Goal: Information Seeking & Learning: Learn about a topic

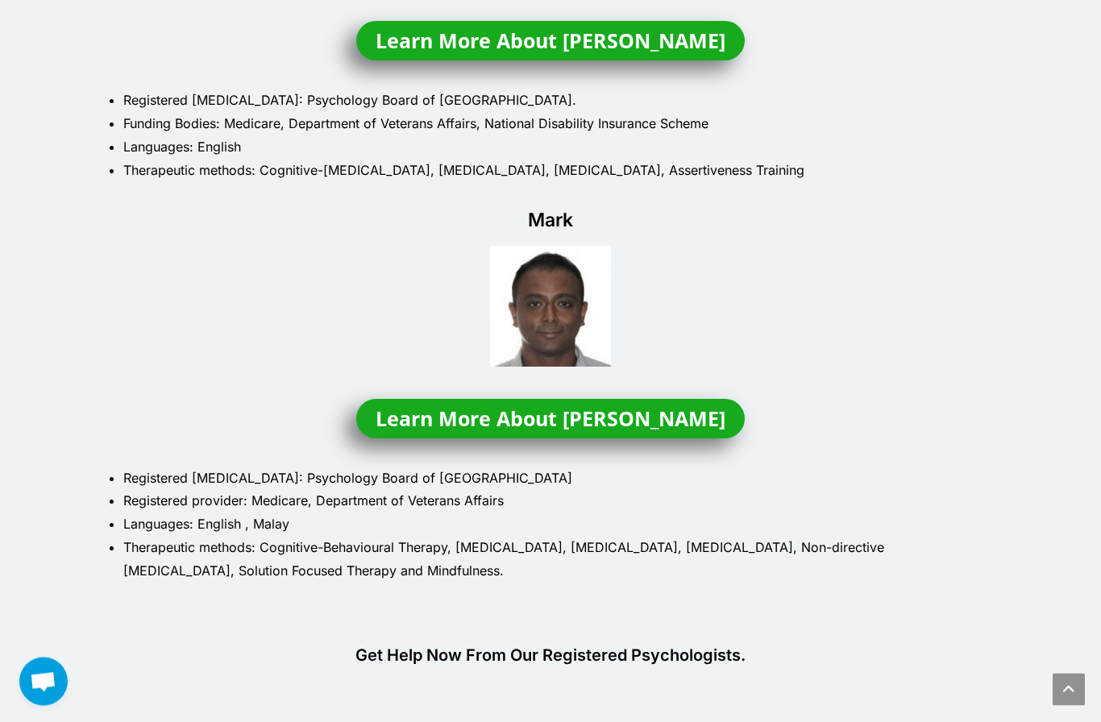
scroll to position [1170, 0]
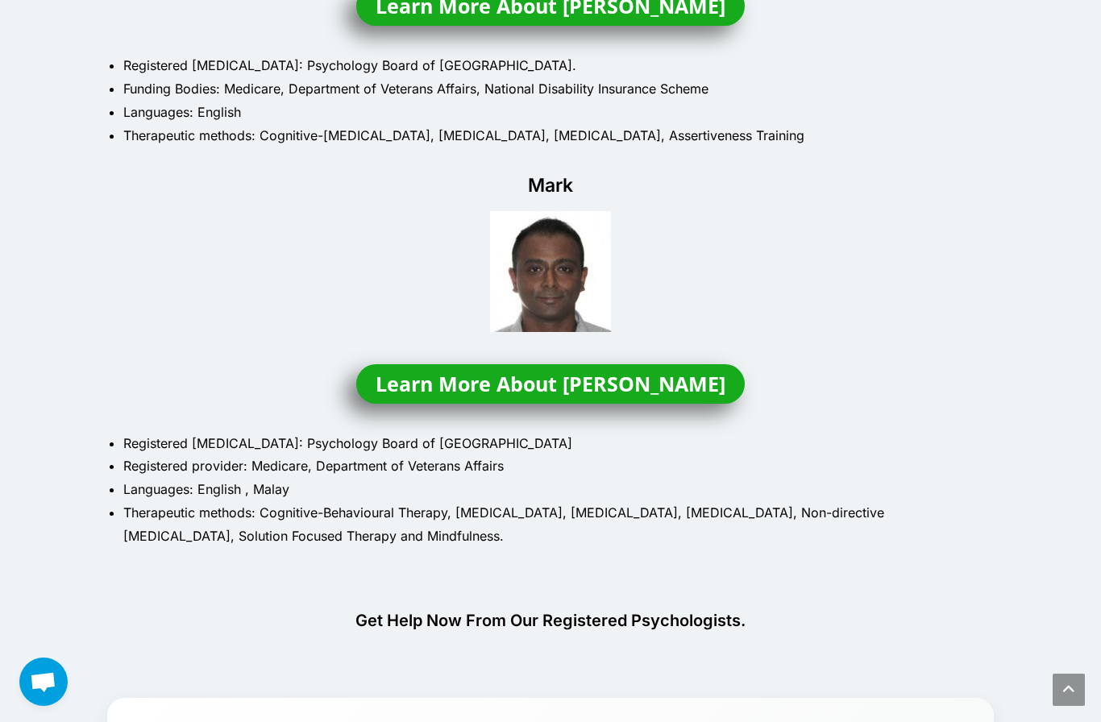
click at [614, 375] on span "Learn More About Mark" at bounding box center [551, 384] width 350 height 20
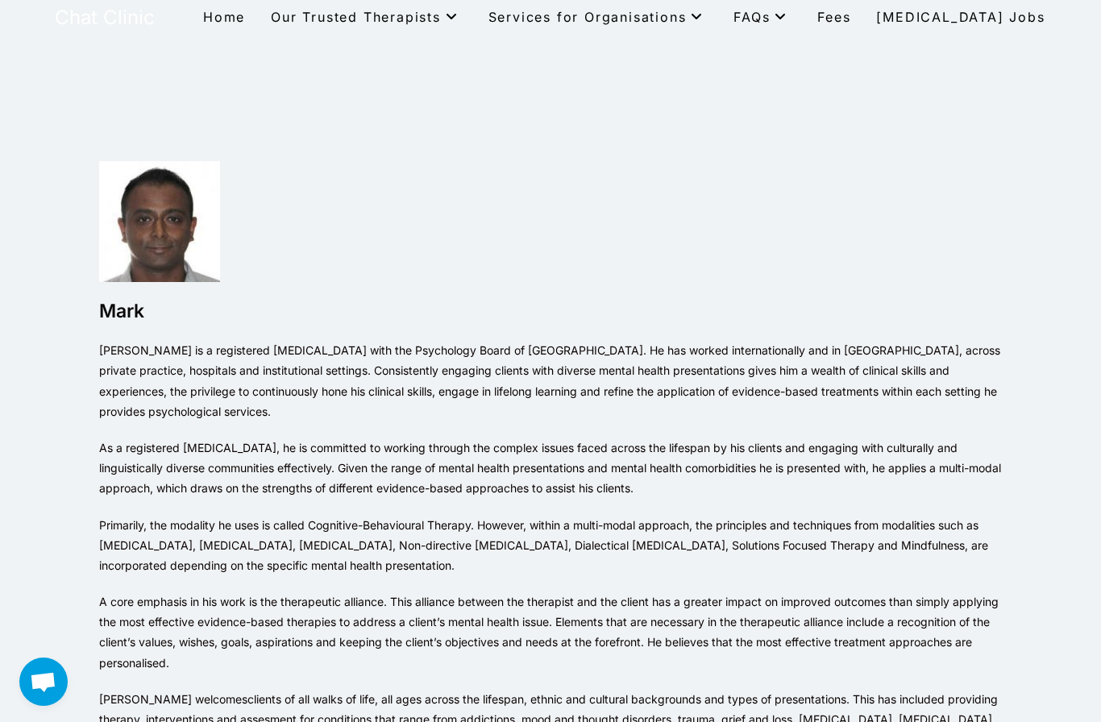
click at [850, 19] on span "Fees" at bounding box center [833, 17] width 33 height 16
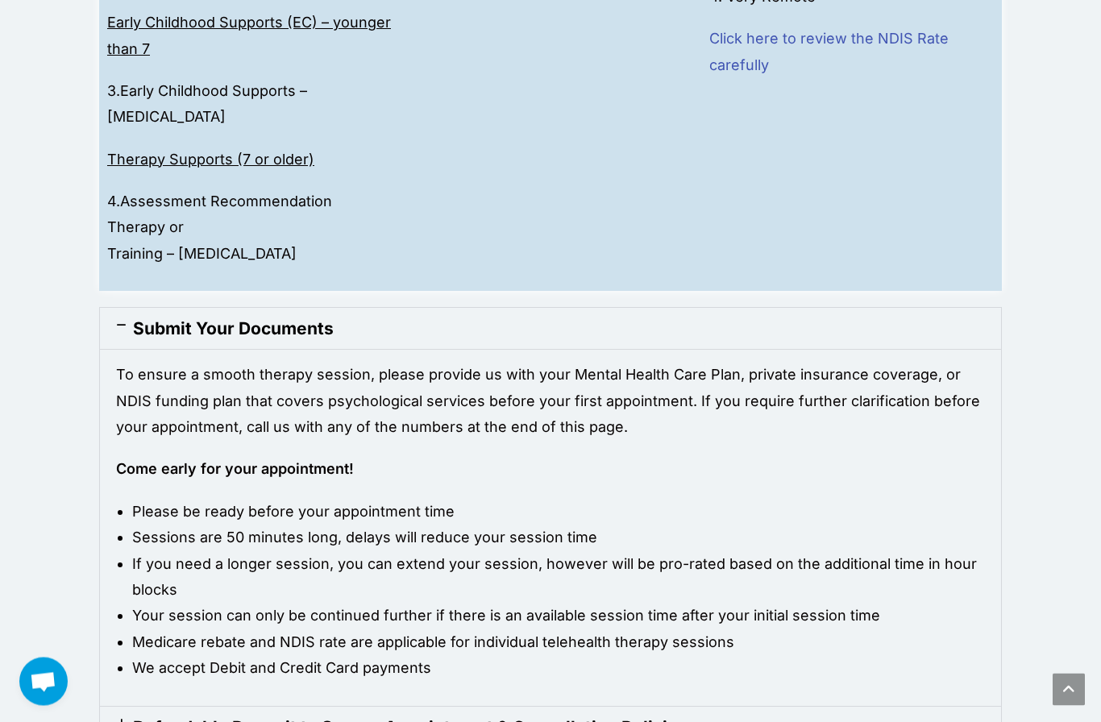
scroll to position [1441, 0]
click at [850, 706] on div "Refundable Deposit to Secure Appointment & Cancellation Policies" at bounding box center [550, 726] width 901 height 41
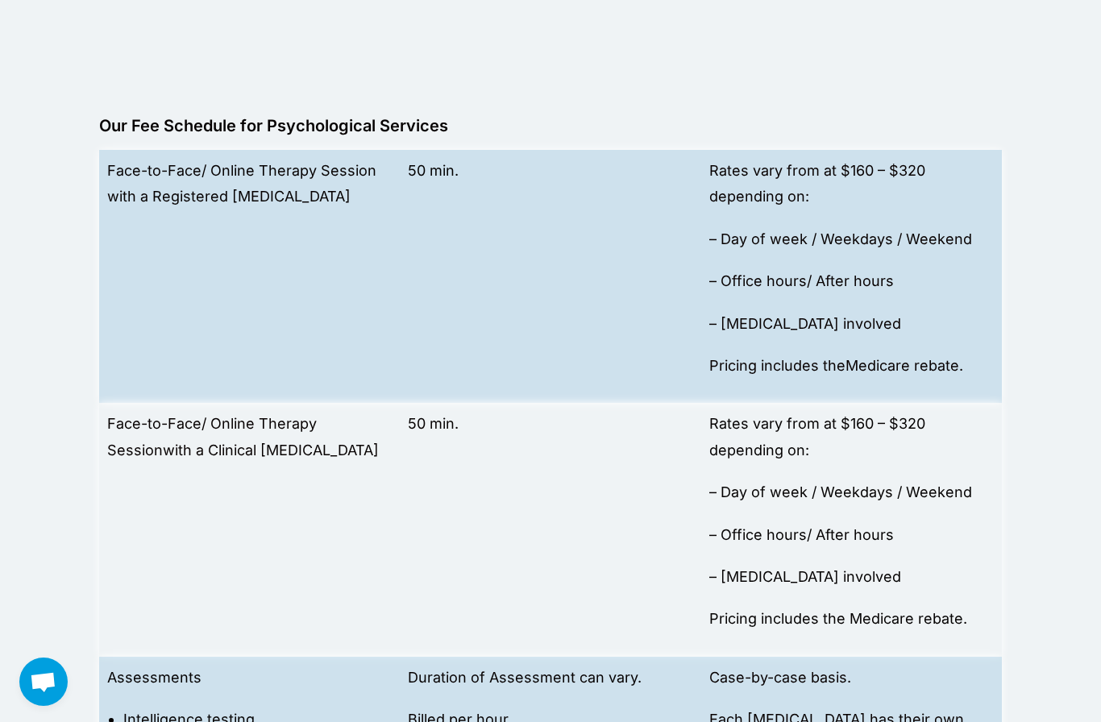
scroll to position [0, 0]
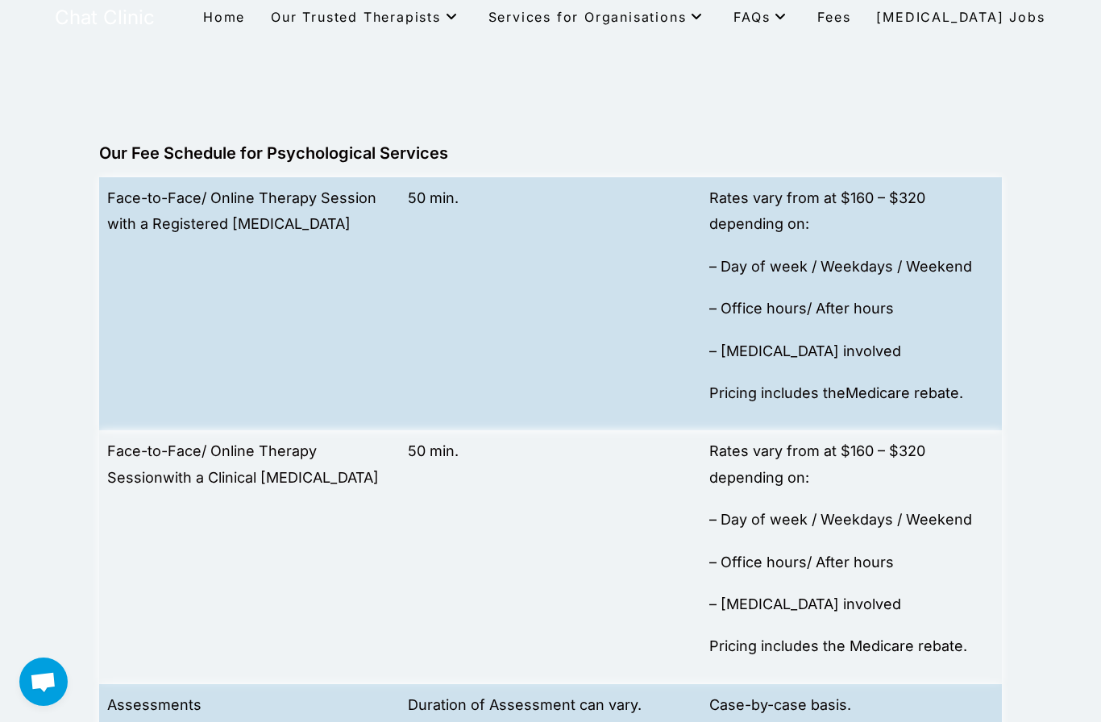
click at [258, 3] on link "Home" at bounding box center [224, 17] width 68 height 34
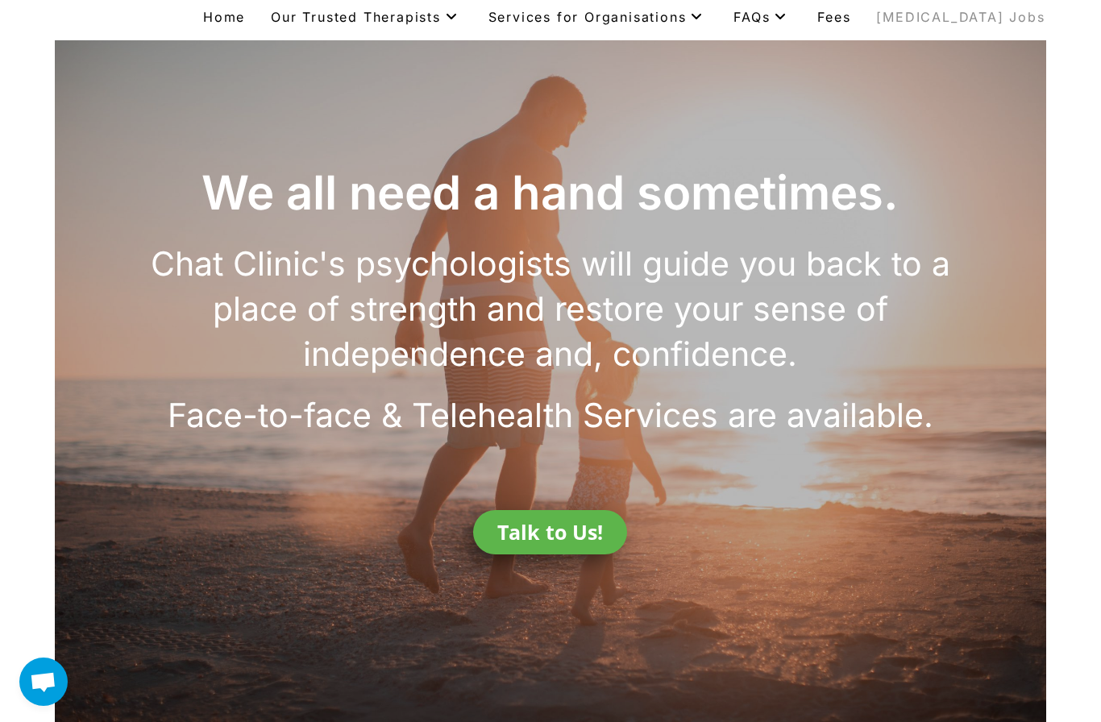
click at [970, 13] on span "[MEDICAL_DATA] Jobs" at bounding box center [960, 17] width 168 height 16
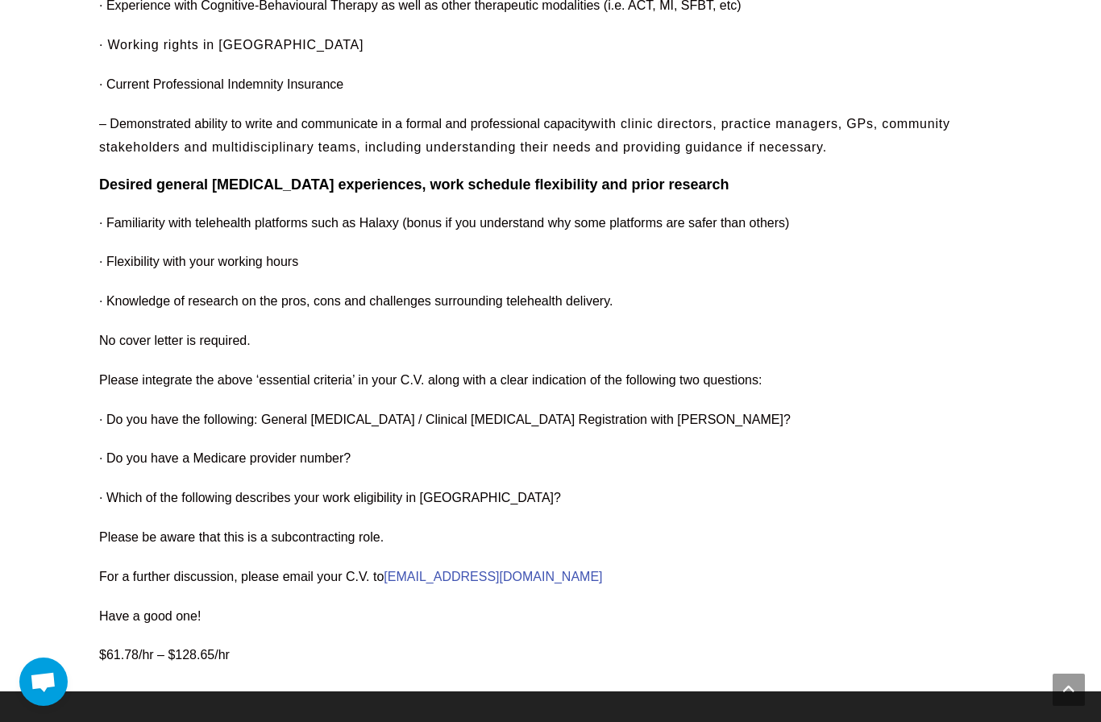
scroll to position [1411, 0]
